Goal: Task Accomplishment & Management: Complete application form

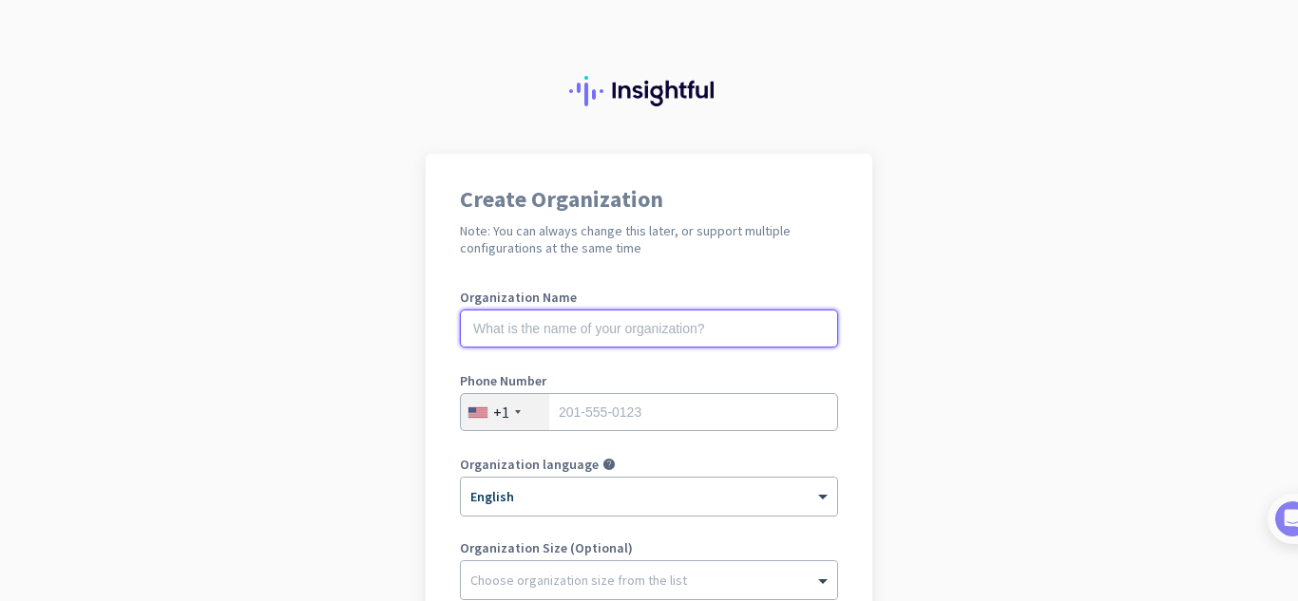
click at [572, 326] on input "text" at bounding box center [649, 329] width 378 height 38
type input "Legivista"
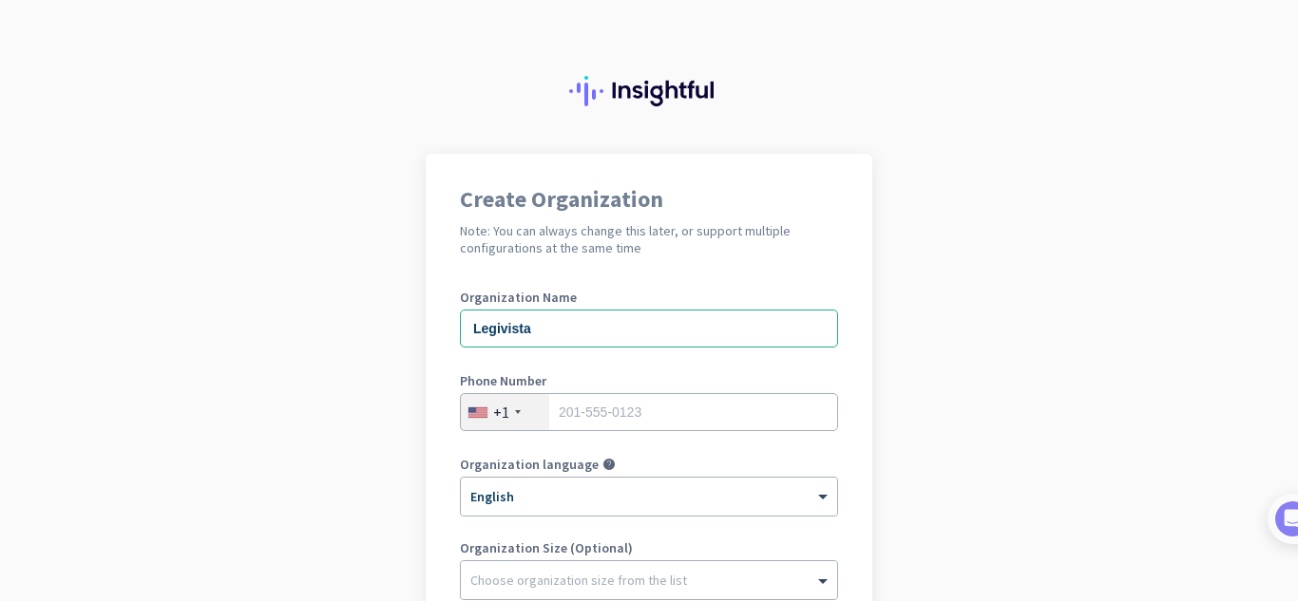
click at [493, 419] on div "+1" at bounding box center [501, 412] width 16 height 19
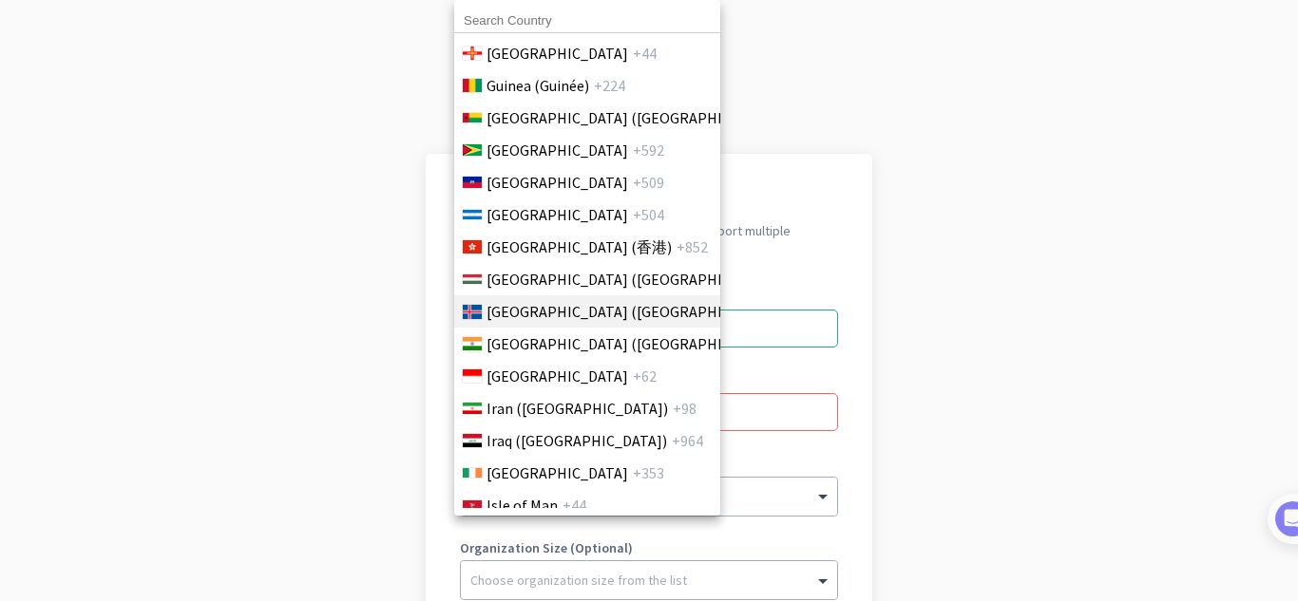
scroll to position [3230, 0]
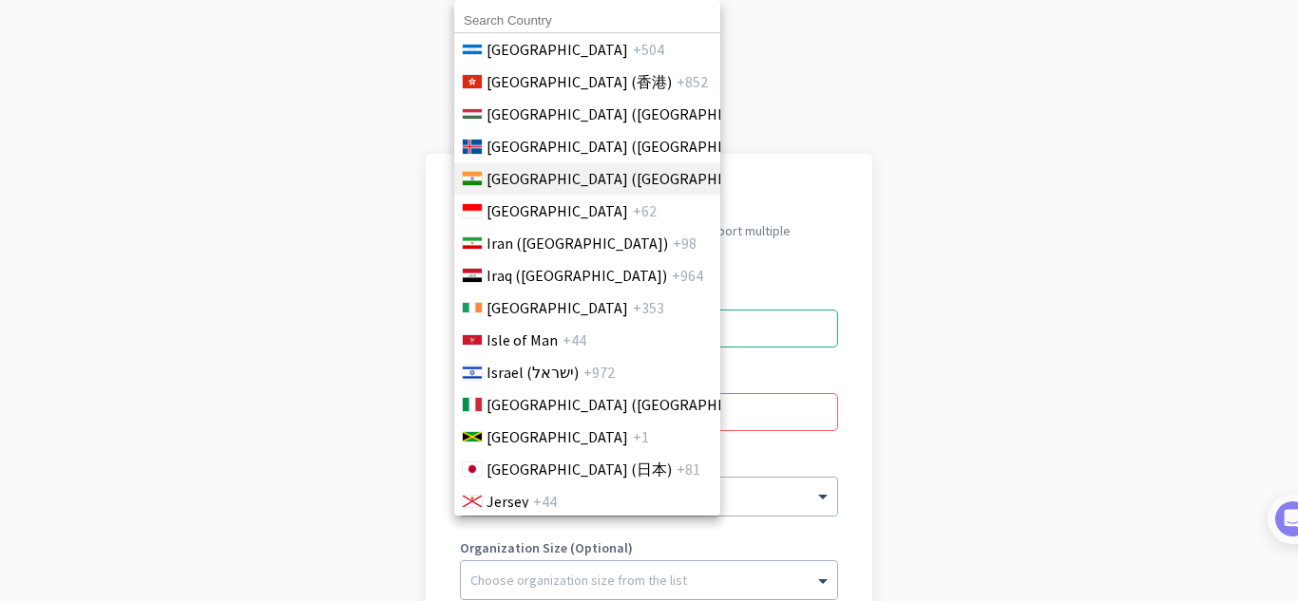
click at [552, 181] on span "[GEOGRAPHIC_DATA] ([GEOGRAPHIC_DATA])" at bounding box center [634, 178] width 296 height 23
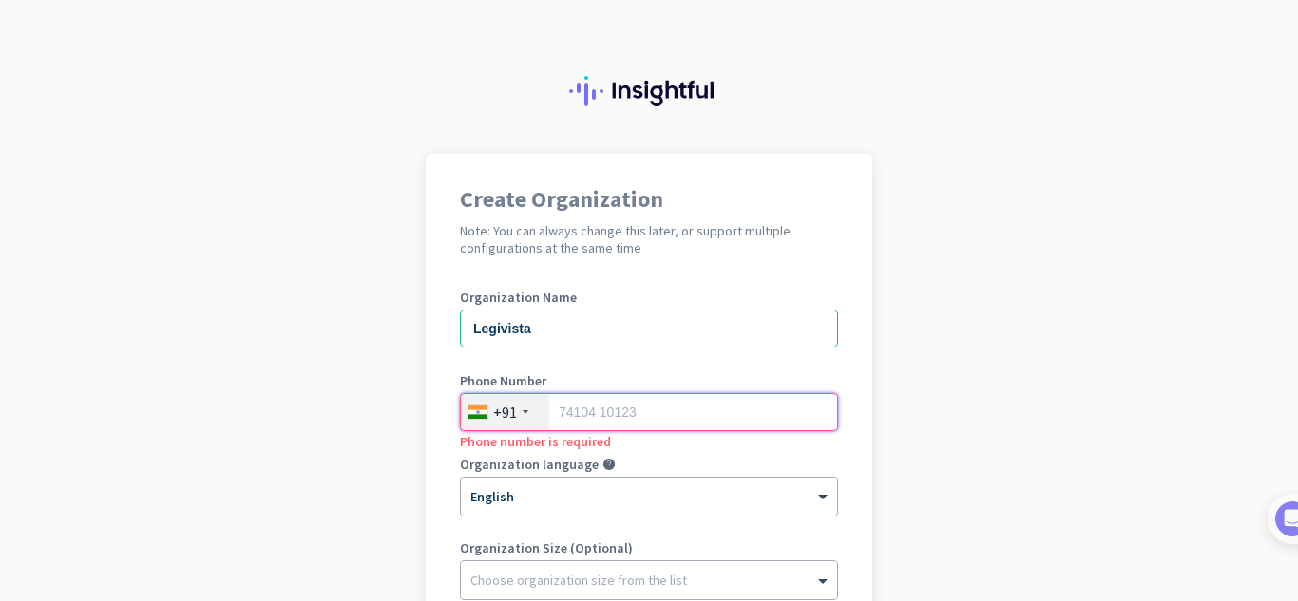
click at [662, 414] on input "tel" at bounding box center [649, 412] width 378 height 38
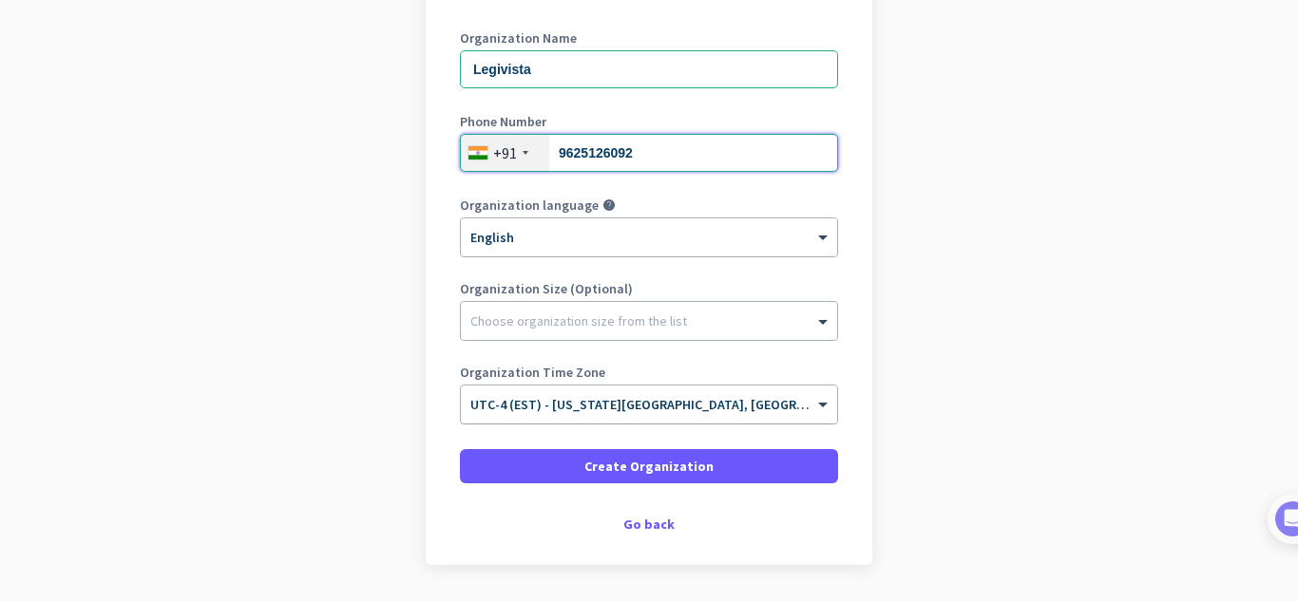
scroll to position [285, 0]
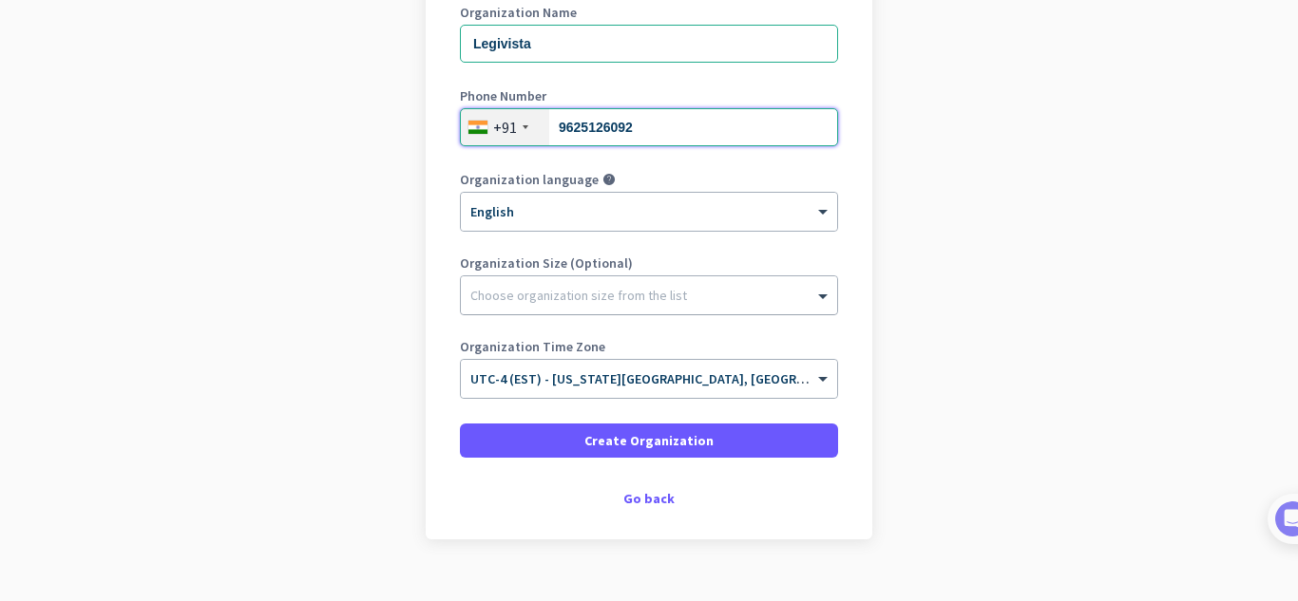
type input "9625126092"
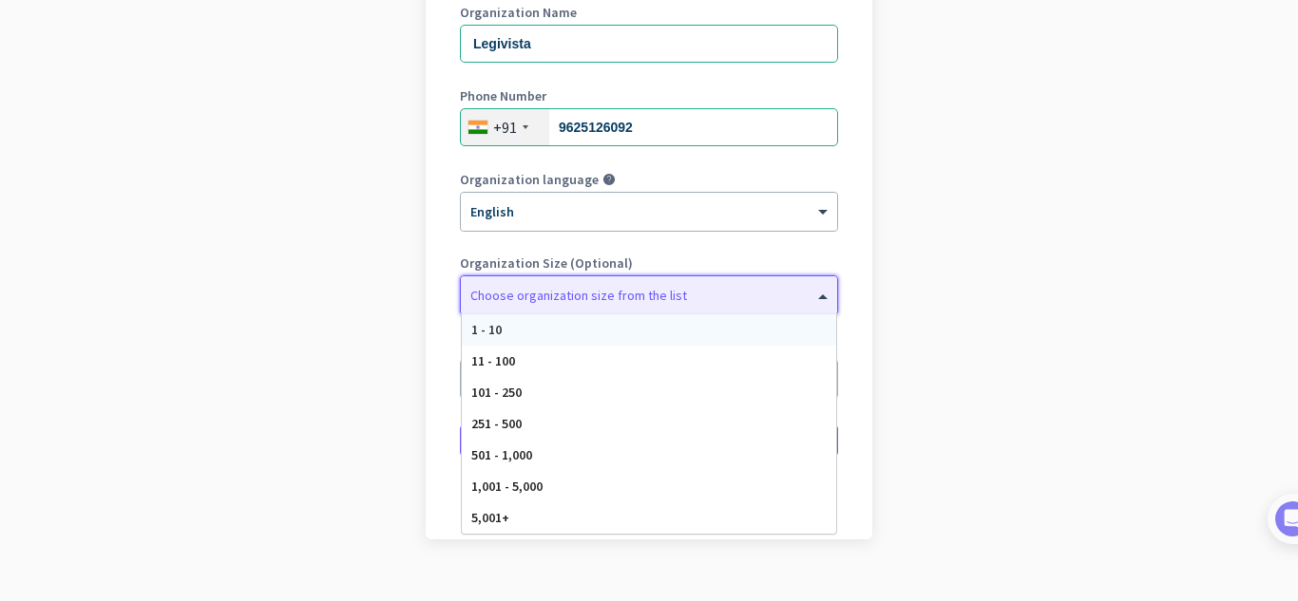
click at [573, 292] on div at bounding box center [649, 290] width 376 height 19
click at [569, 362] on div "11 - 100" at bounding box center [649, 361] width 374 height 31
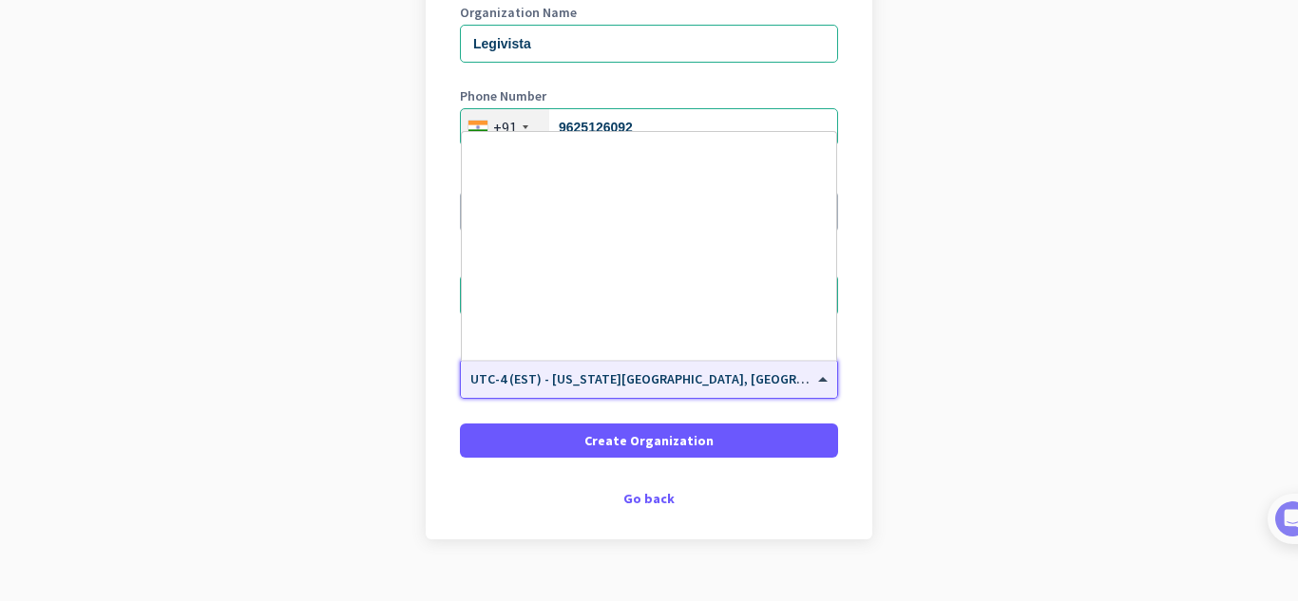
click at [608, 371] on input "text" at bounding box center [629, 373] width 319 height 14
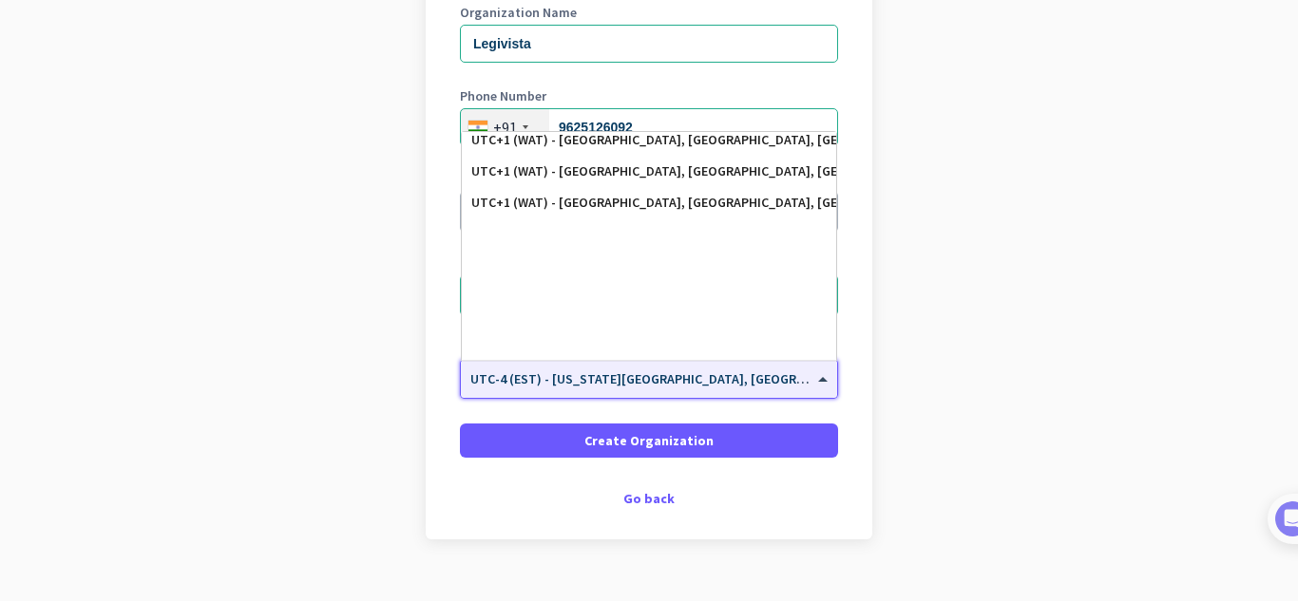
scroll to position [3905, 0]
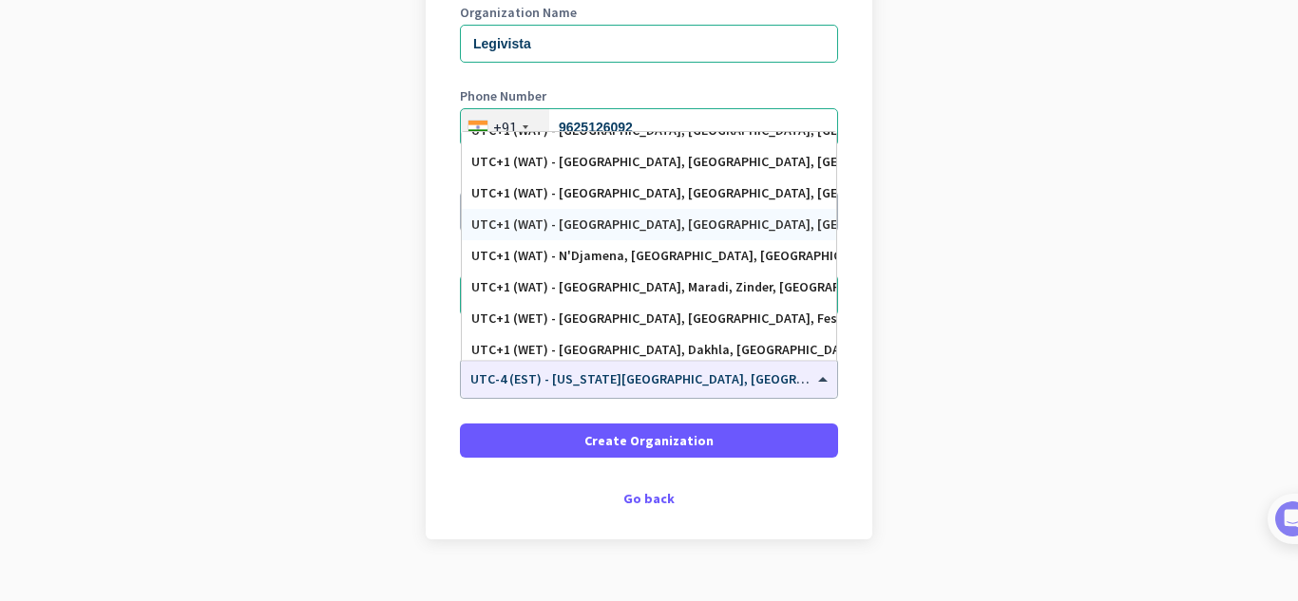
click at [1092, 258] on app-onboarding-organization "Create Organization Note: You can always change this later, or support multiple…" at bounding box center [649, 252] width 1298 height 766
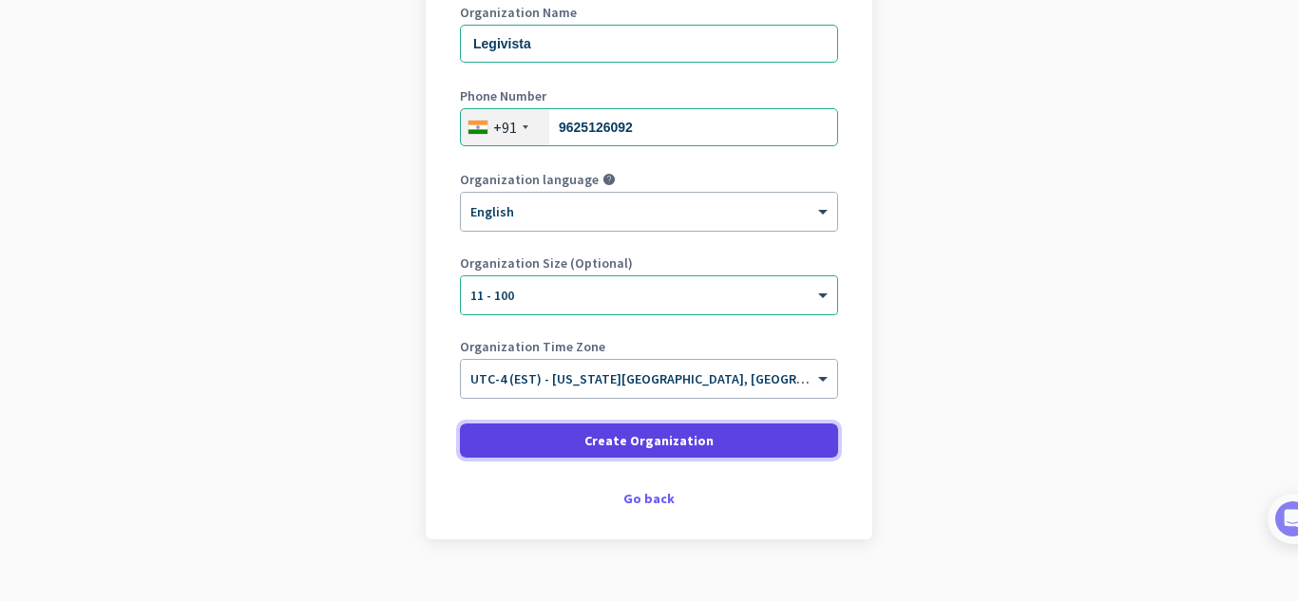
click at [663, 451] on span at bounding box center [649, 441] width 378 height 46
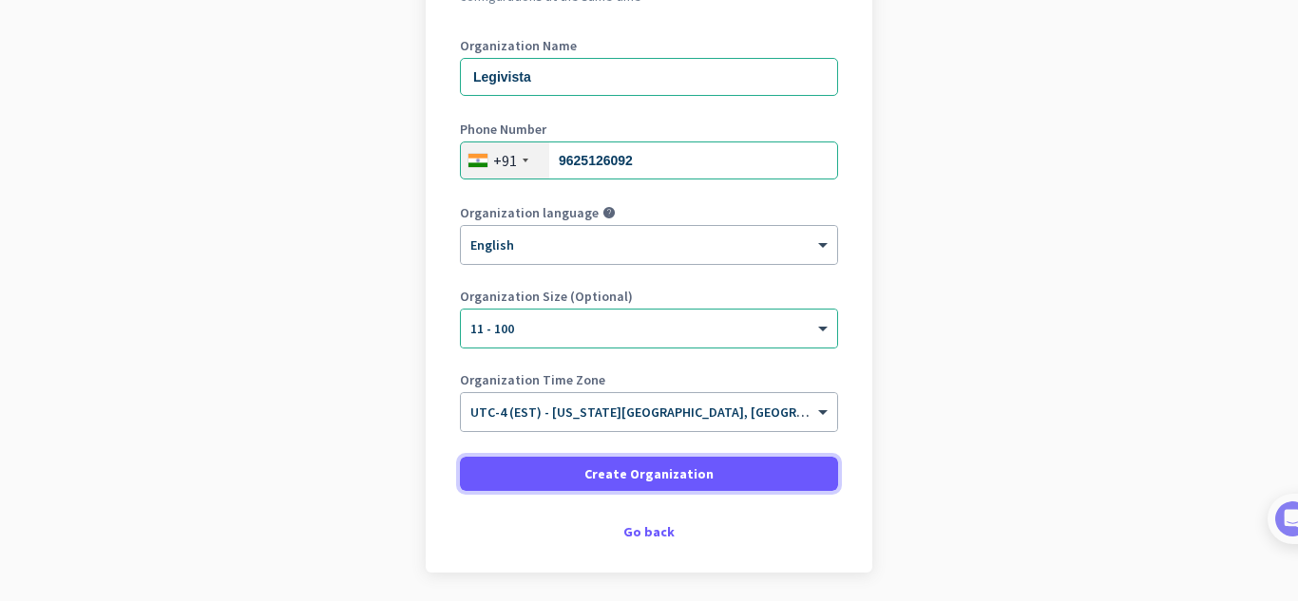
scroll to position [285, 0]
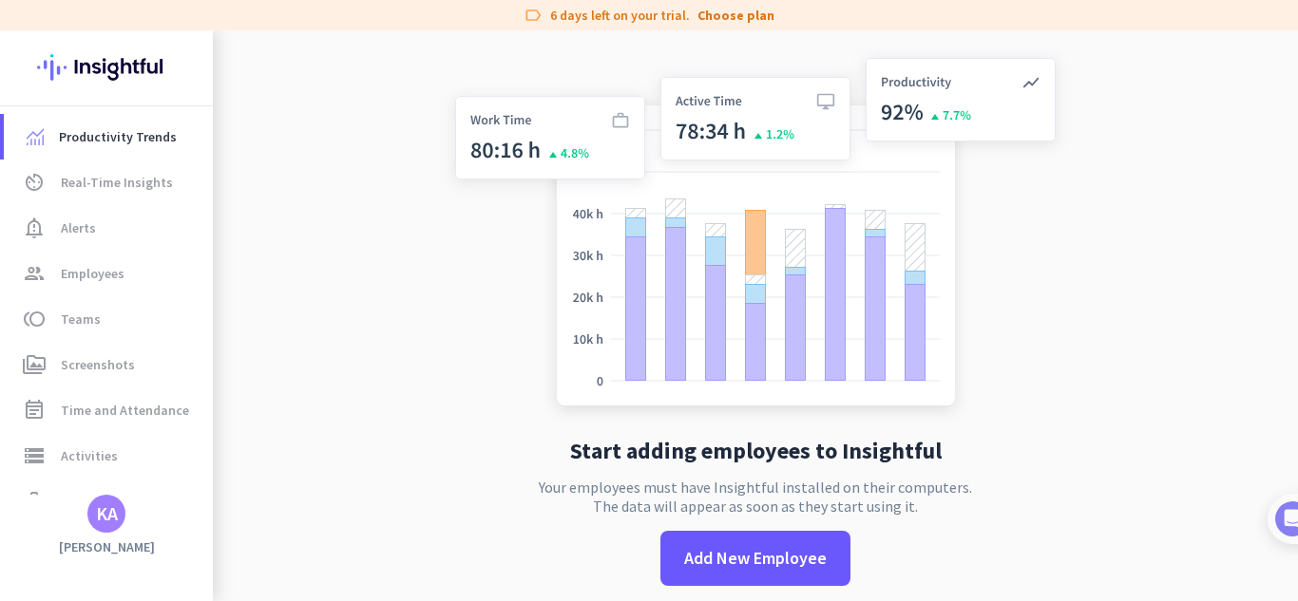
drag, startPoint x: 457, startPoint y: 377, endPoint x: 562, endPoint y: 377, distance: 105.5
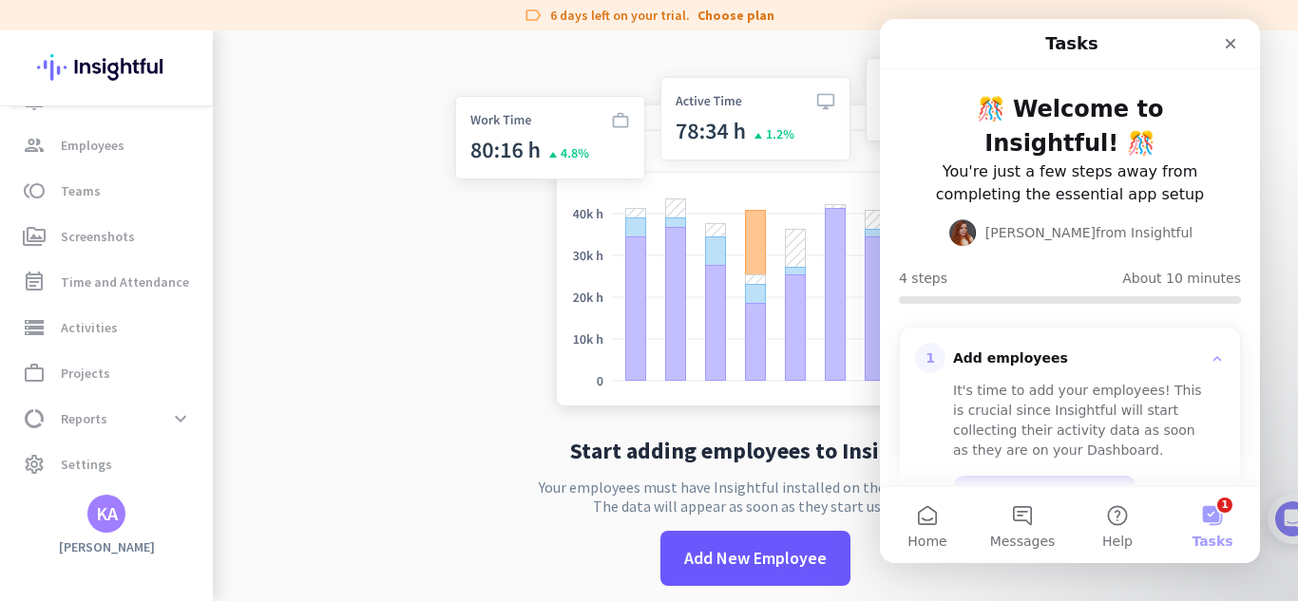
scroll to position [306, 0]
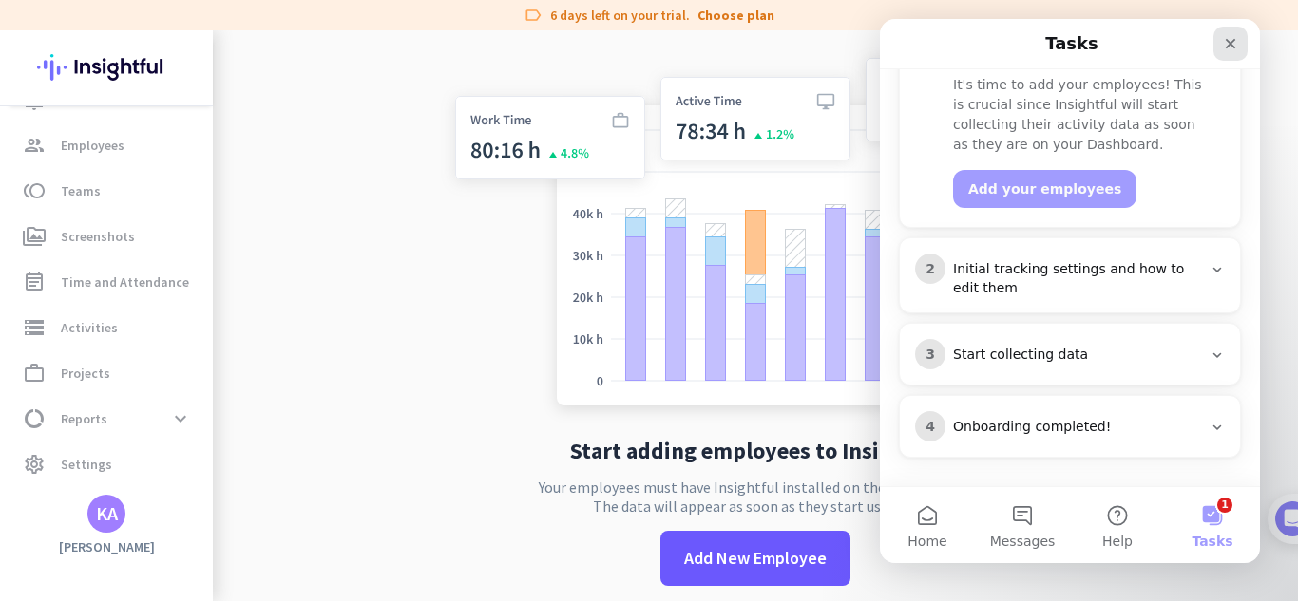
click at [1216, 47] on div "Close" at bounding box center [1230, 44] width 34 height 34
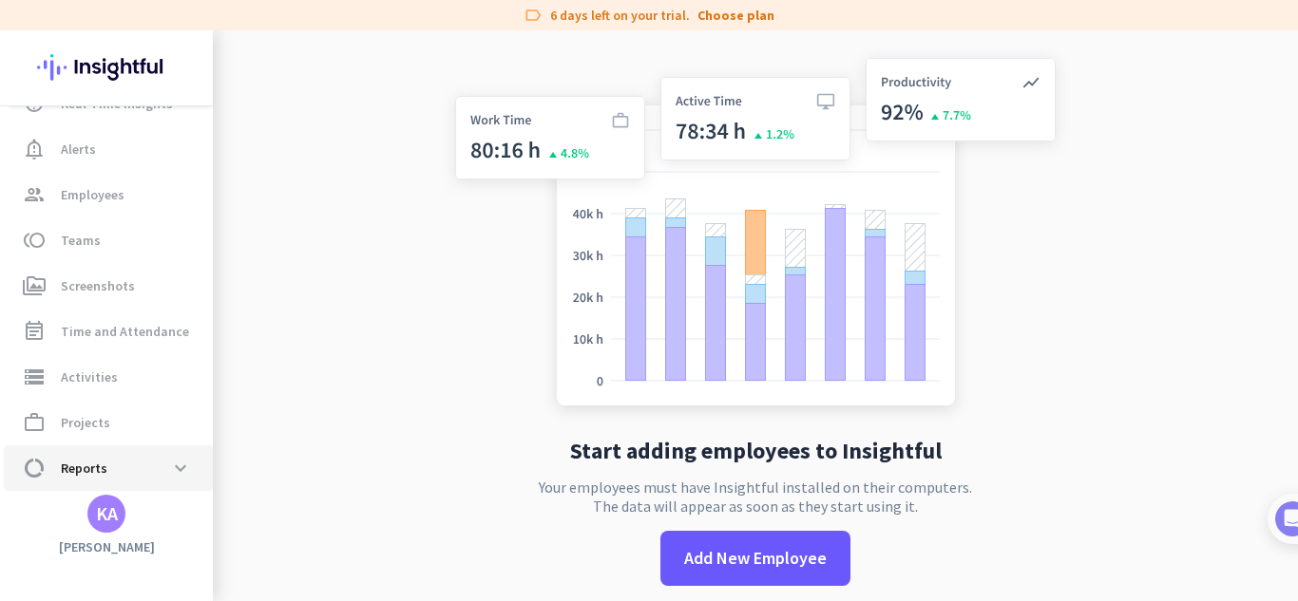
scroll to position [0, 0]
